Goal: Information Seeking & Learning: Learn about a topic

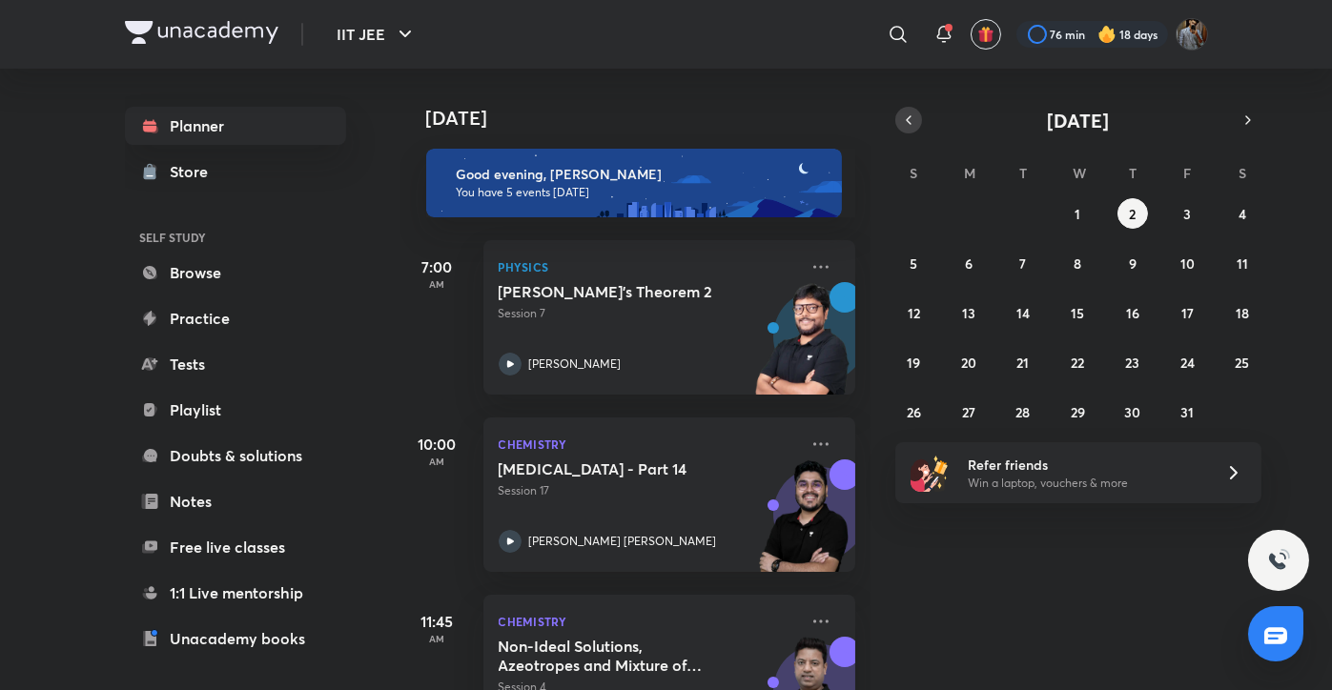
click at [913, 113] on icon "button" at bounding box center [908, 120] width 15 height 17
click at [1198, 362] on button "26" at bounding box center [1187, 362] width 31 height 31
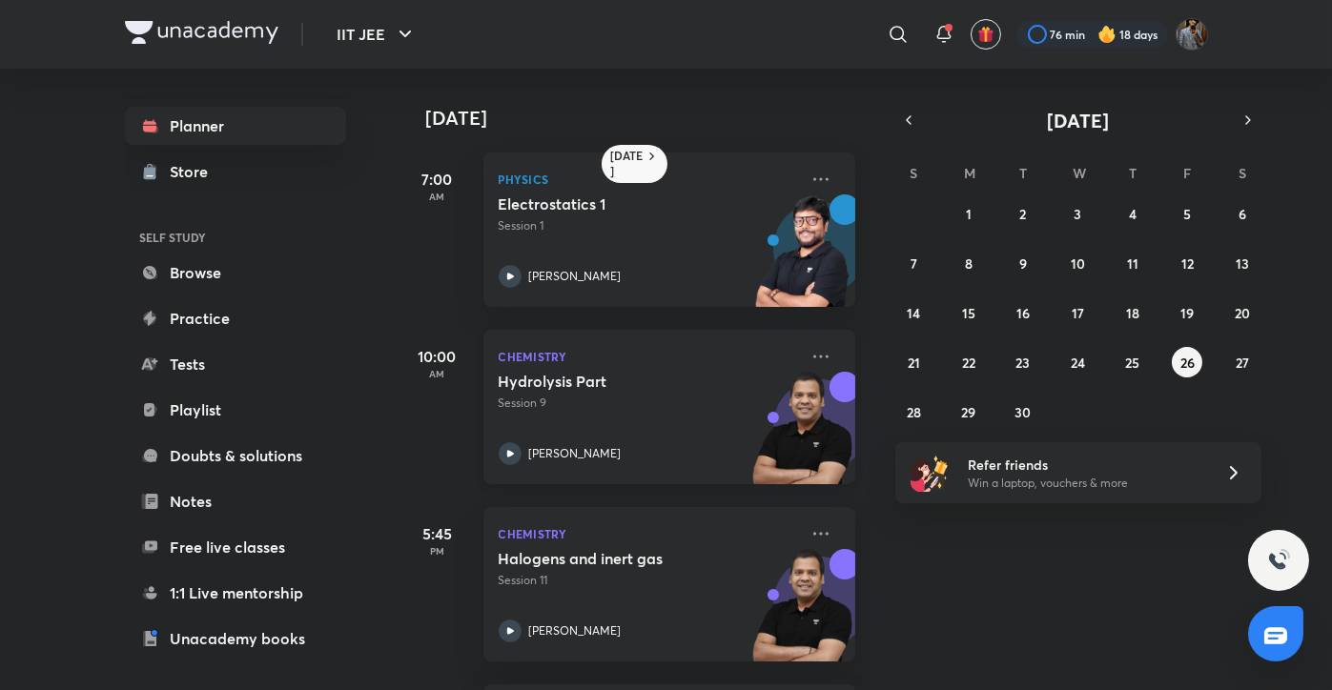
scroll to position [304, 0]
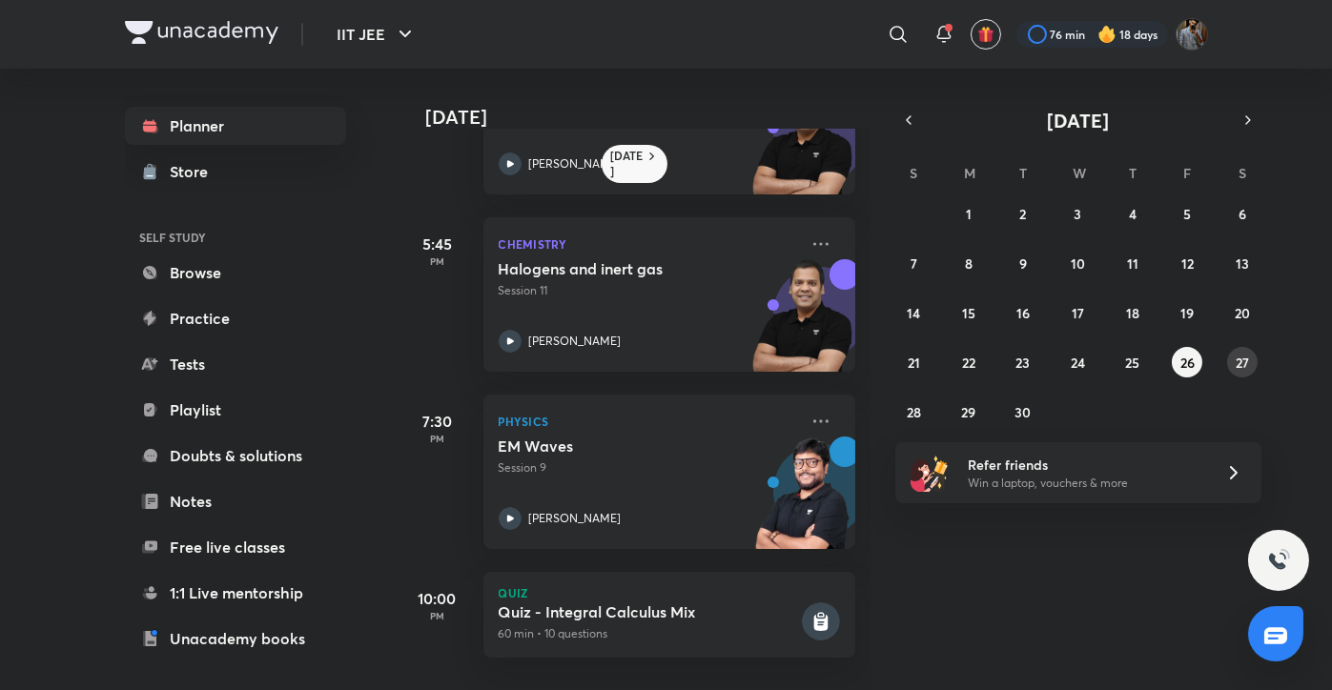
click at [1241, 361] on abbr "27" at bounding box center [1242, 363] width 13 height 18
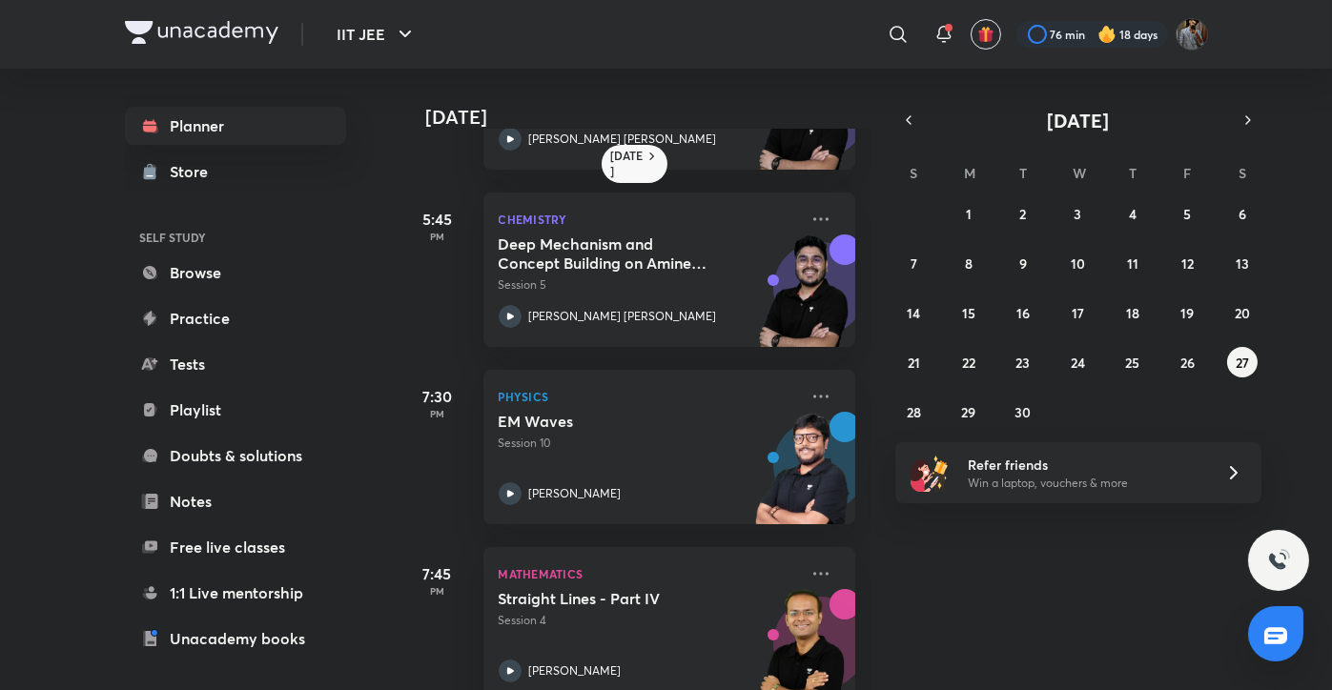
scroll to position [356, 0]
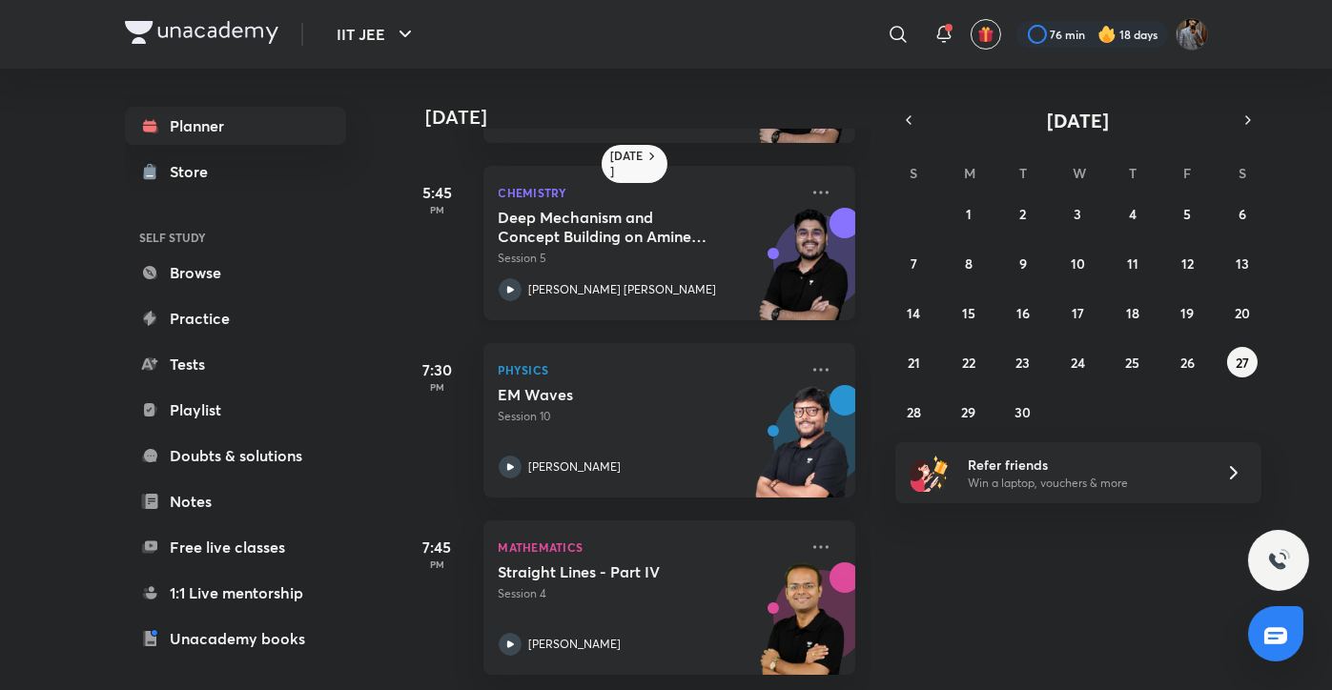
click at [681, 229] on h5 "Deep Mechanism and Concept Building on Amines & N-Containing Compounds - 5" at bounding box center [617, 227] width 237 height 38
click at [1192, 374] on button "26" at bounding box center [1187, 362] width 31 height 31
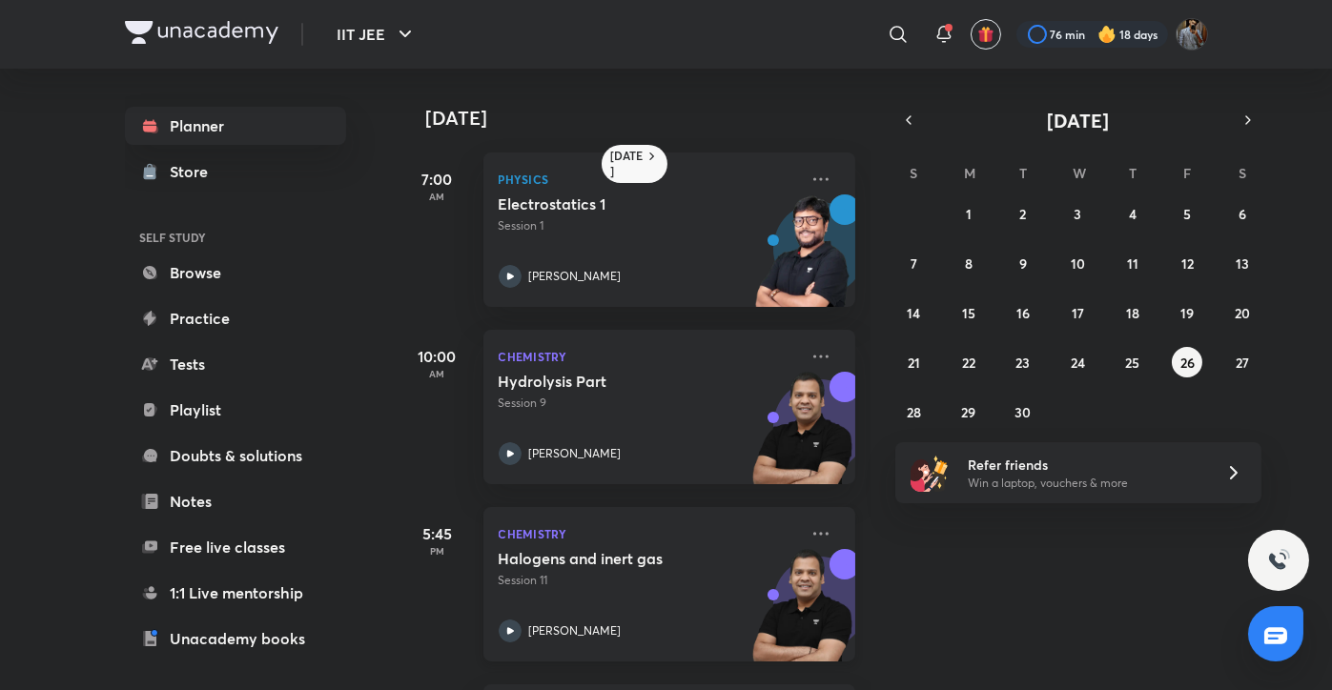
click at [686, 602] on div "Halogens and inert gas Session 11 [PERSON_NAME]" at bounding box center [648, 595] width 299 height 93
click at [810, 537] on icon at bounding box center [821, 534] width 23 height 23
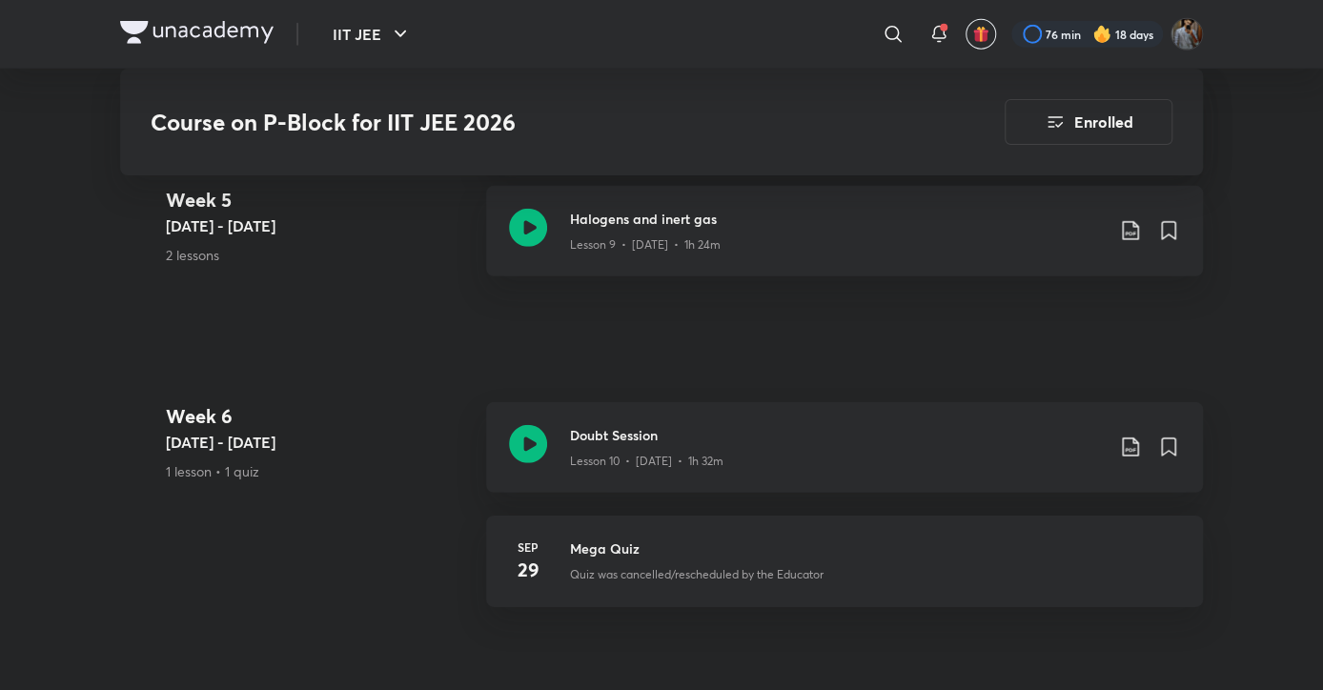
scroll to position [2674, 0]
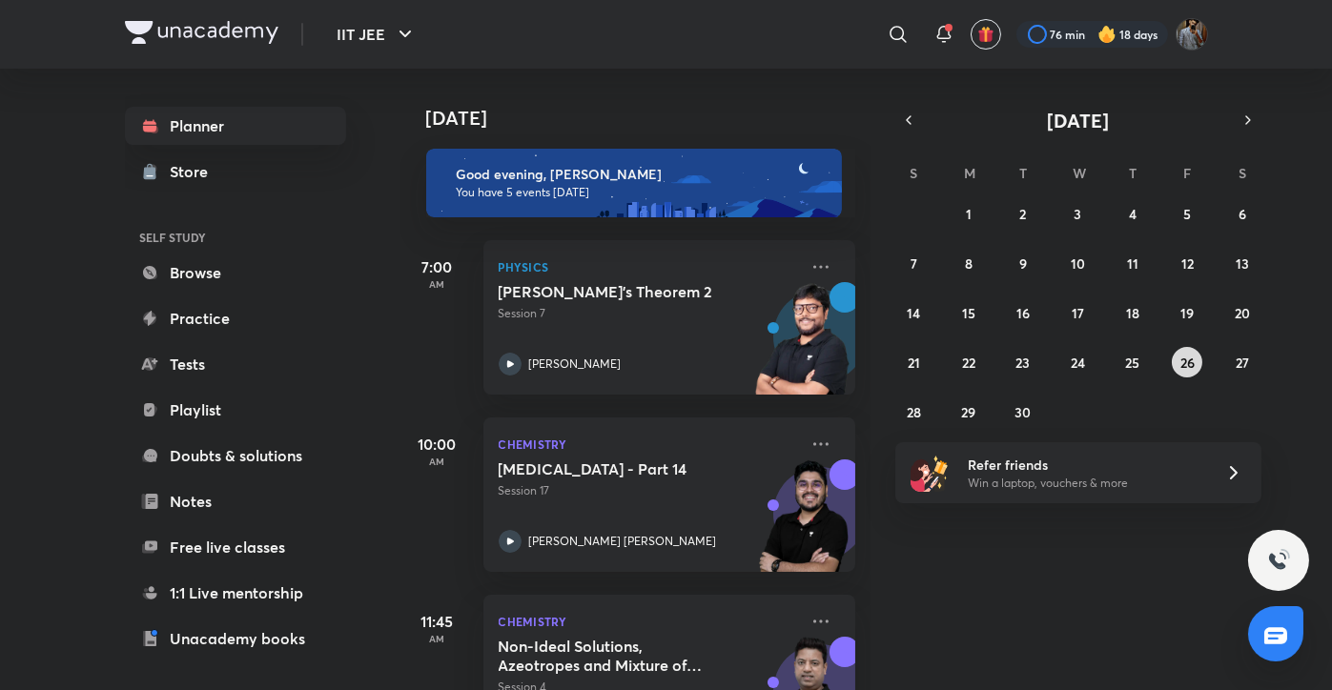
click at [1175, 365] on button "26" at bounding box center [1187, 362] width 31 height 31
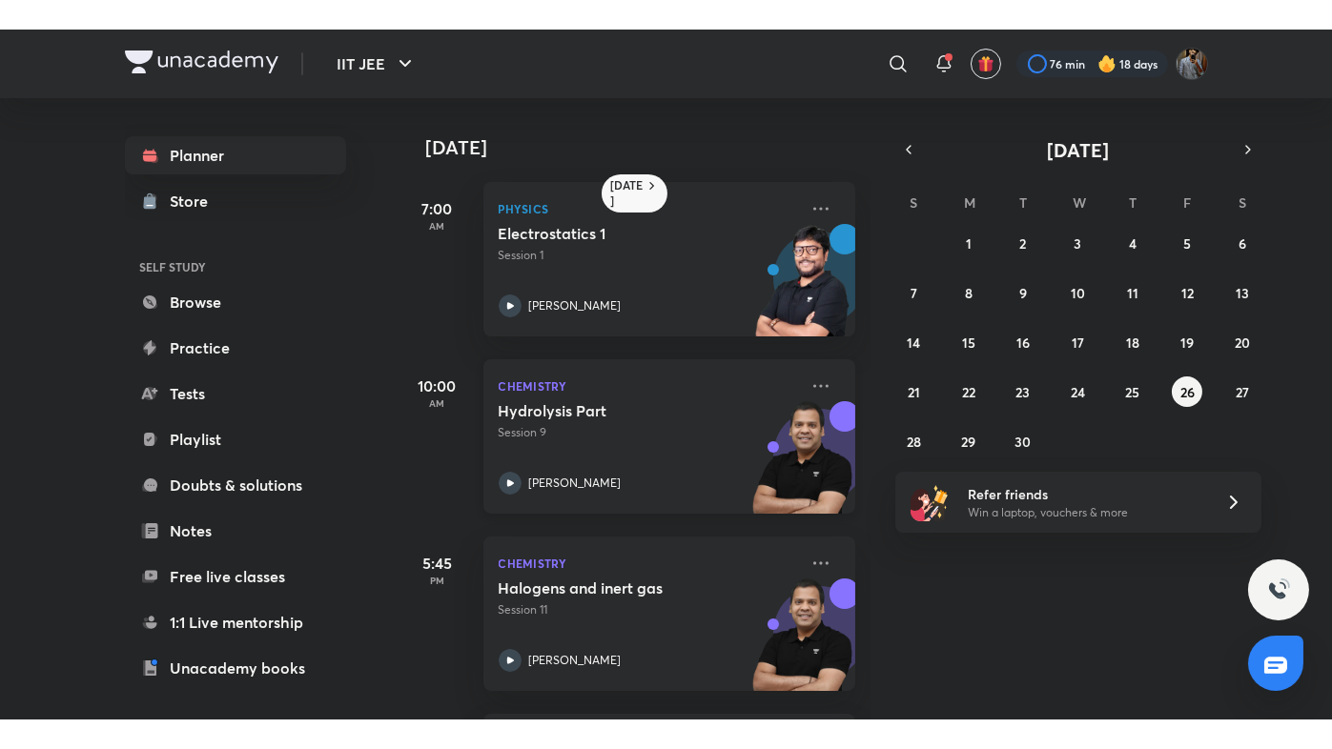
scroll to position [173, 0]
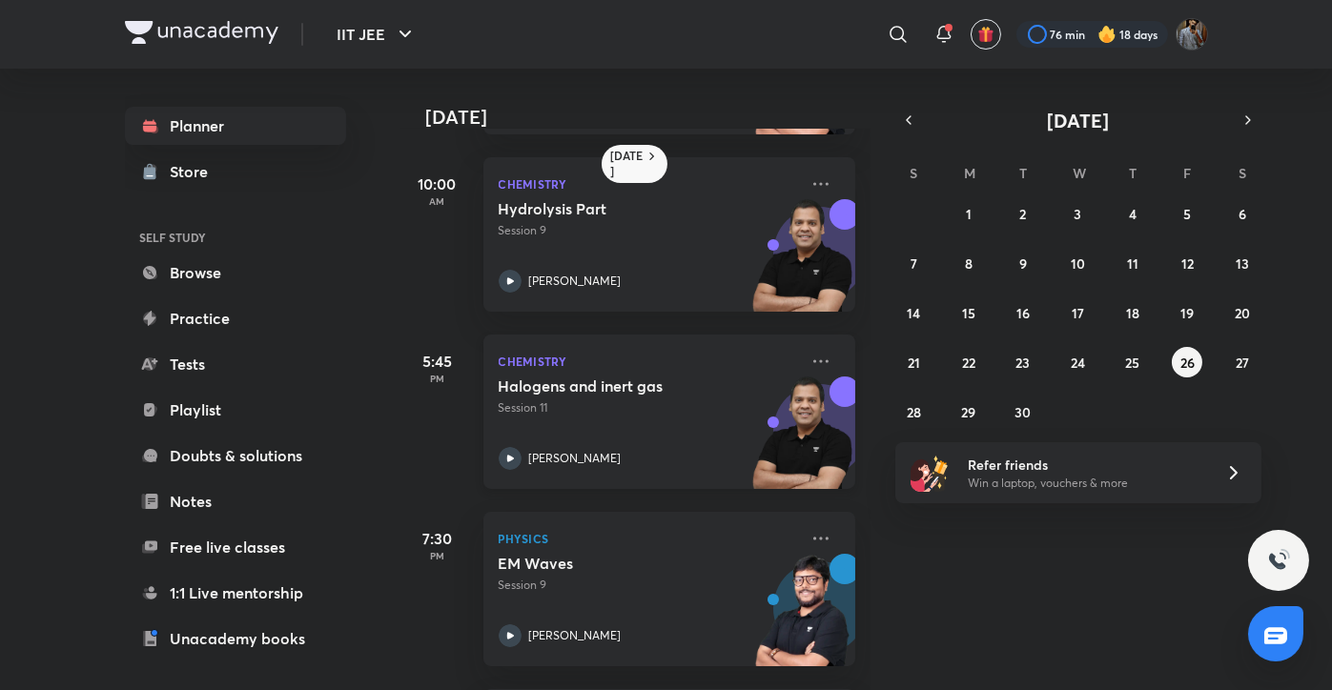
click at [628, 431] on div "Halogens and inert gas Session 11 [PERSON_NAME]" at bounding box center [648, 423] width 299 height 93
